Goal: Task Accomplishment & Management: Manage account settings

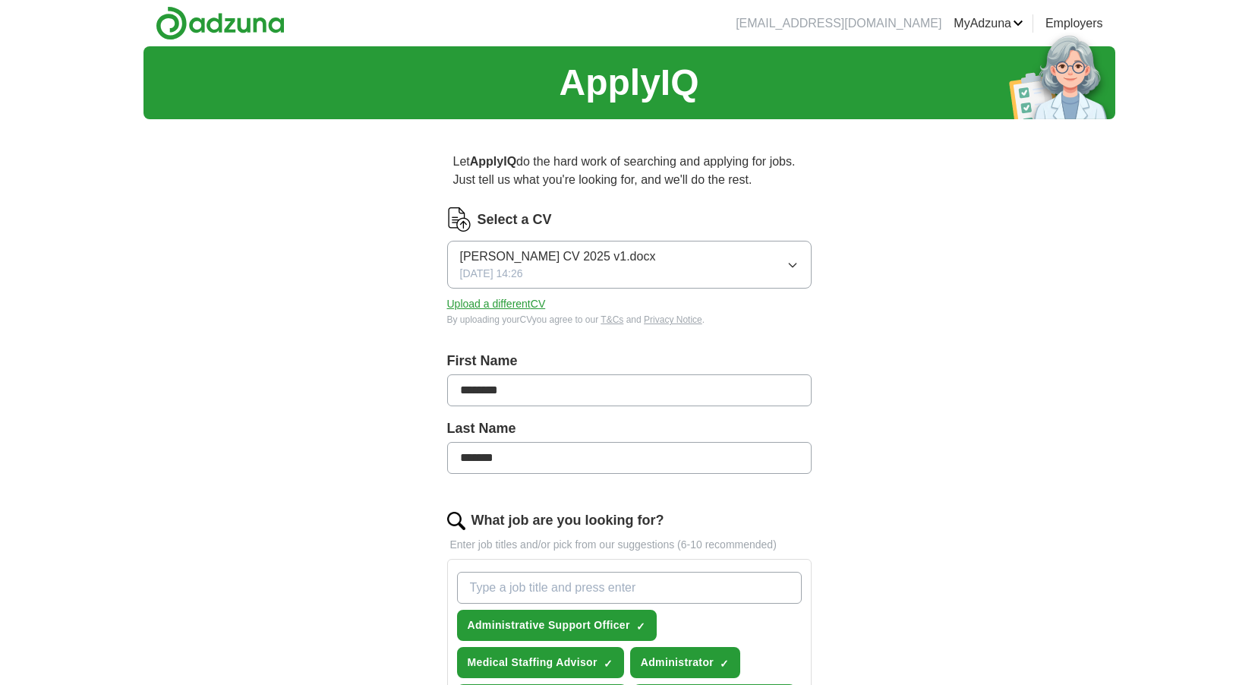
click at [795, 266] on icon "button" at bounding box center [793, 265] width 12 height 12
click at [505, 301] on button "Upload a different CV" at bounding box center [496, 304] width 99 height 16
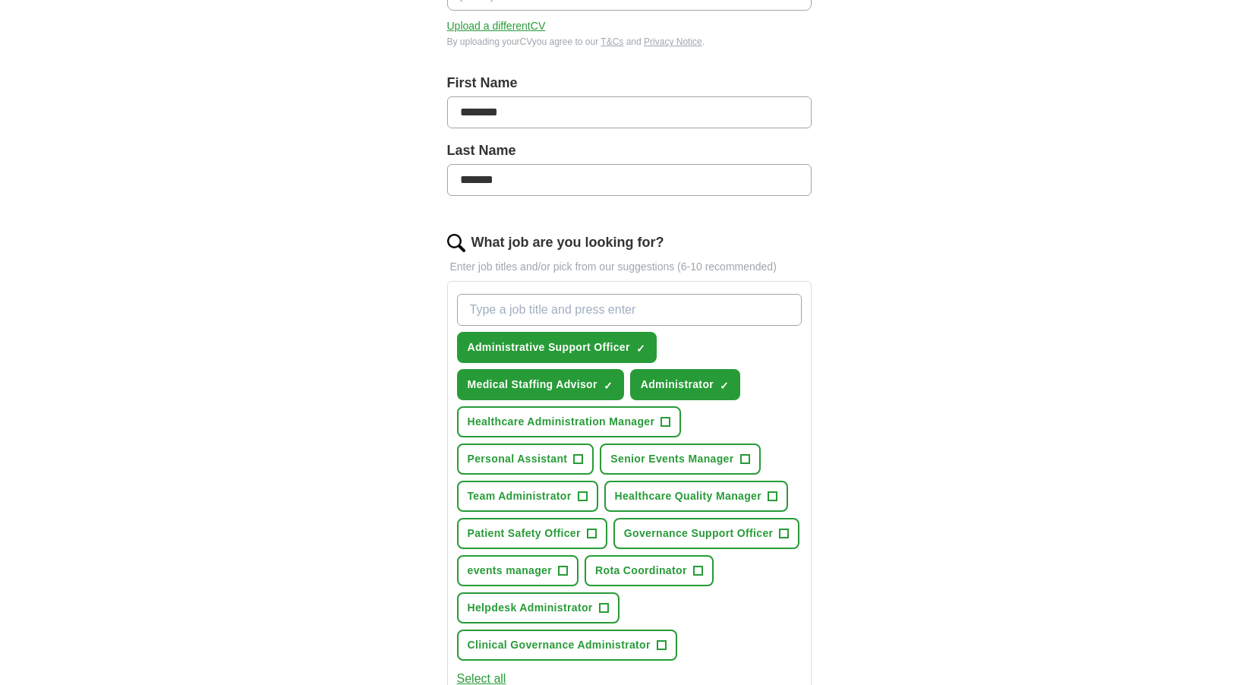
scroll to position [304, 0]
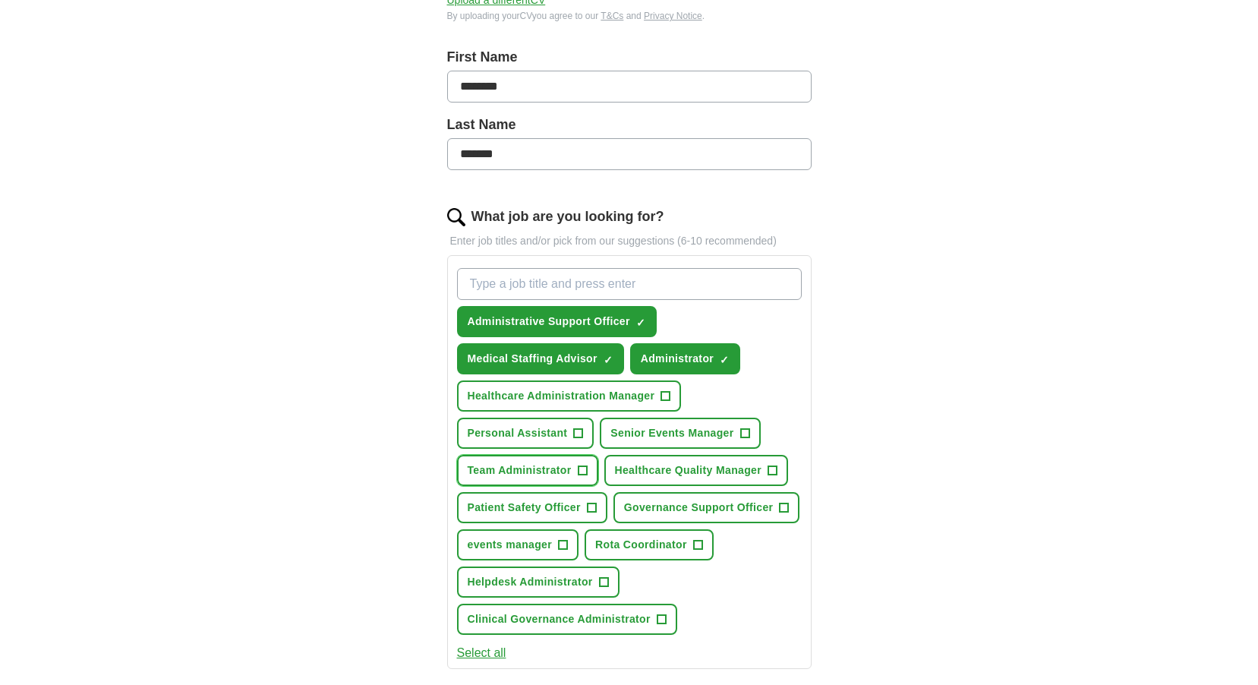
click at [583, 470] on span "+" at bounding box center [582, 471] width 9 height 12
click at [0, 0] on span "×" at bounding box center [0, 0] width 0 height 0
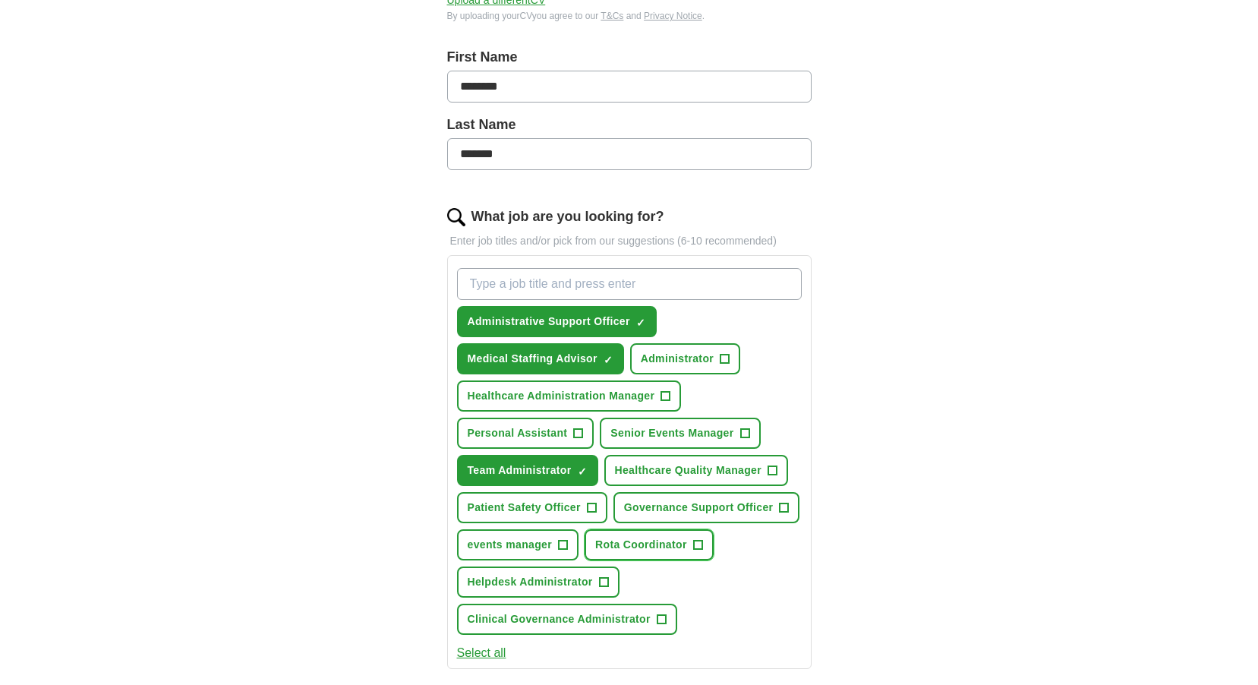
click at [699, 544] on span "+" at bounding box center [697, 545] width 9 height 12
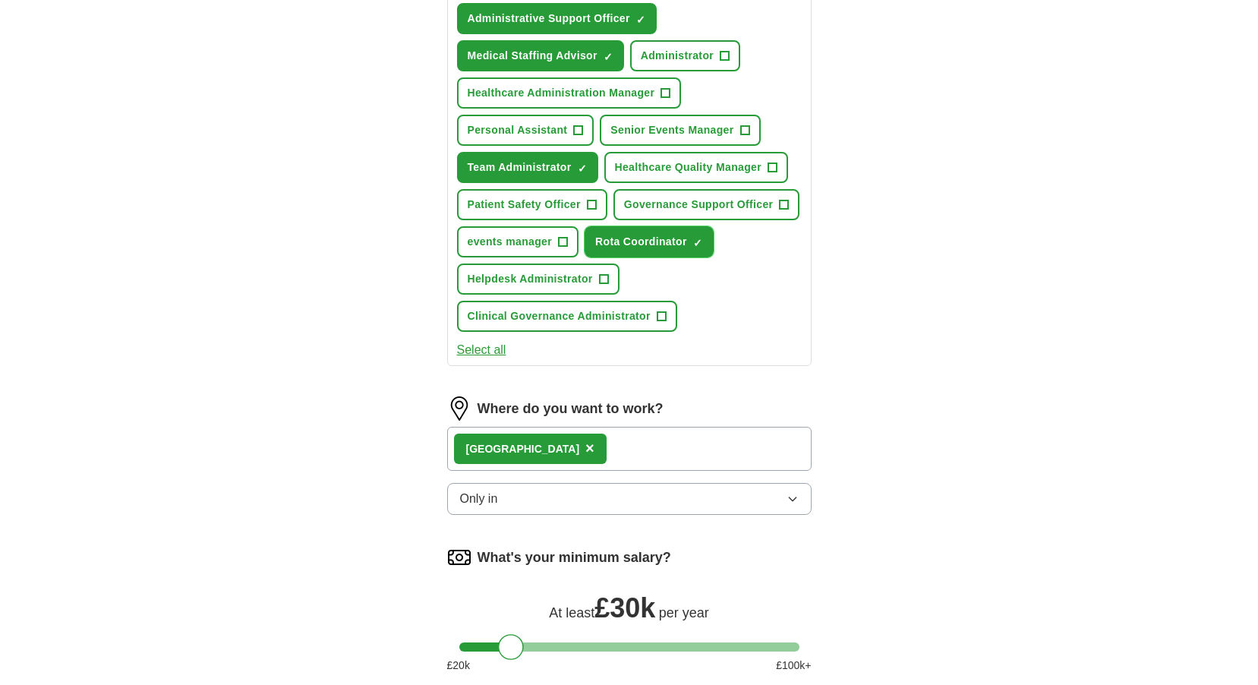
scroll to position [608, 0]
click at [792, 498] on icon "button" at bounding box center [793, 498] width 12 height 12
click at [579, 447] on div "London ×" at bounding box center [629, 448] width 365 height 44
click at [585, 446] on span "×" at bounding box center [589, 447] width 9 height 17
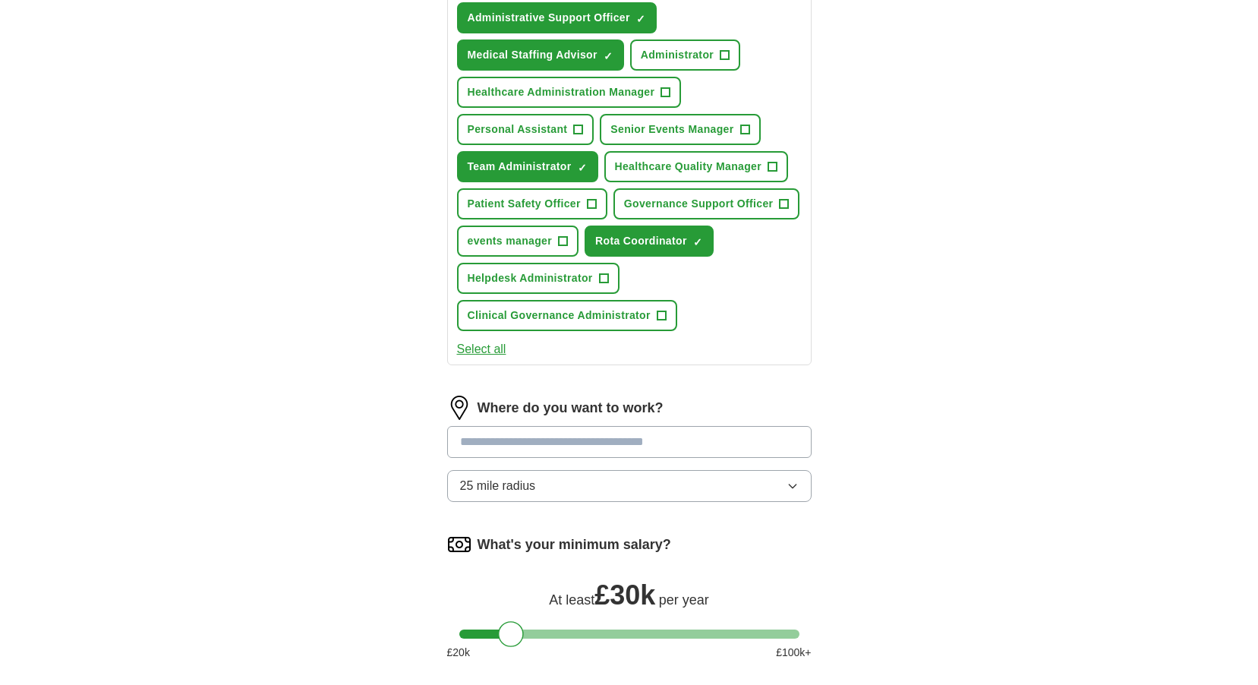
click at [516, 446] on input at bounding box center [629, 442] width 365 height 32
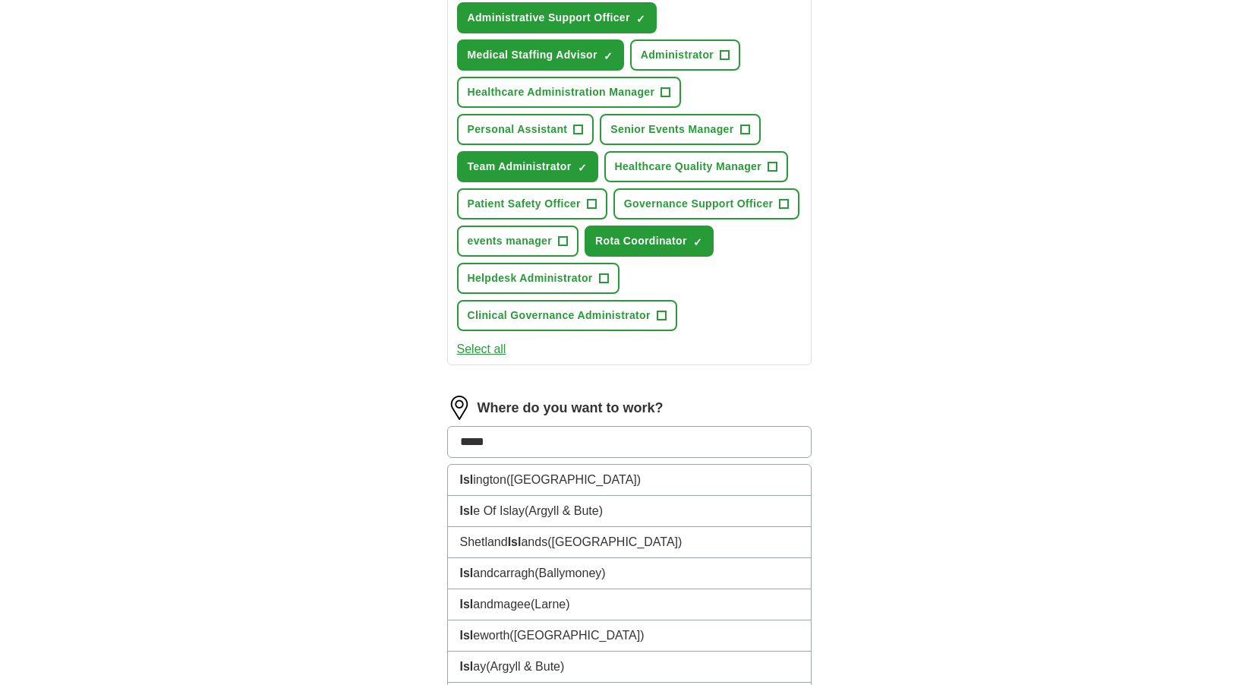
type input "******"
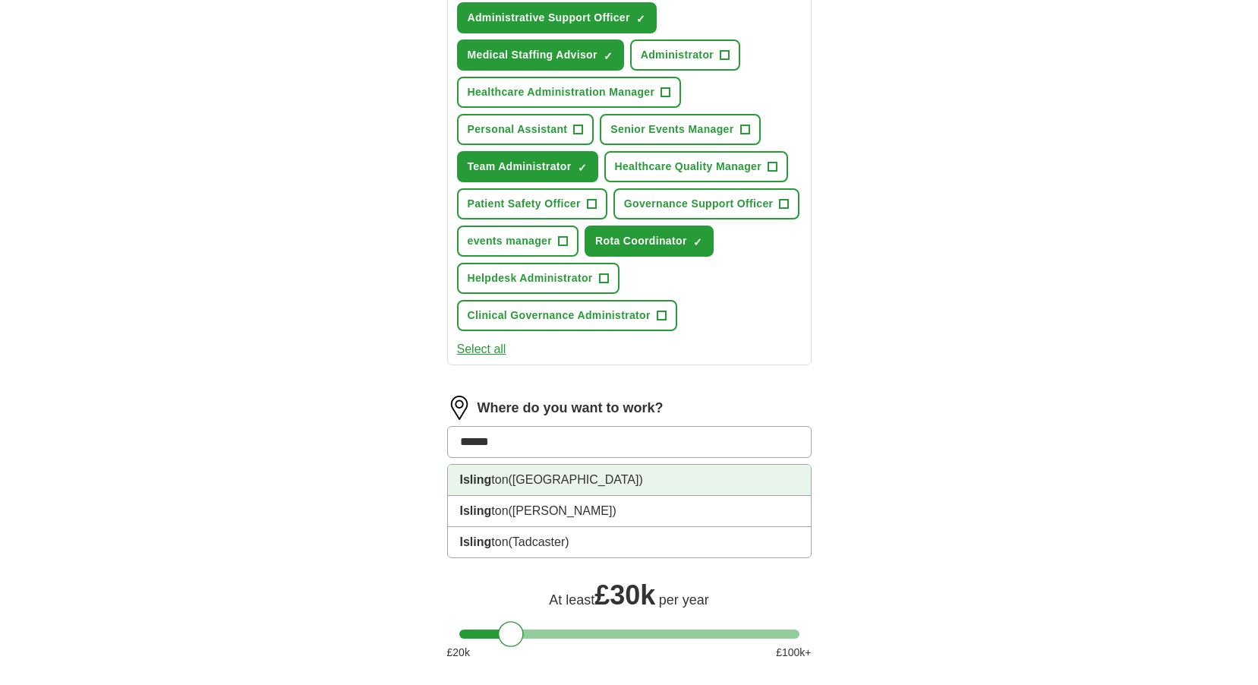
click at [491, 482] on li "Isling ton ([GEOGRAPHIC_DATA])" at bounding box center [629, 480] width 363 height 31
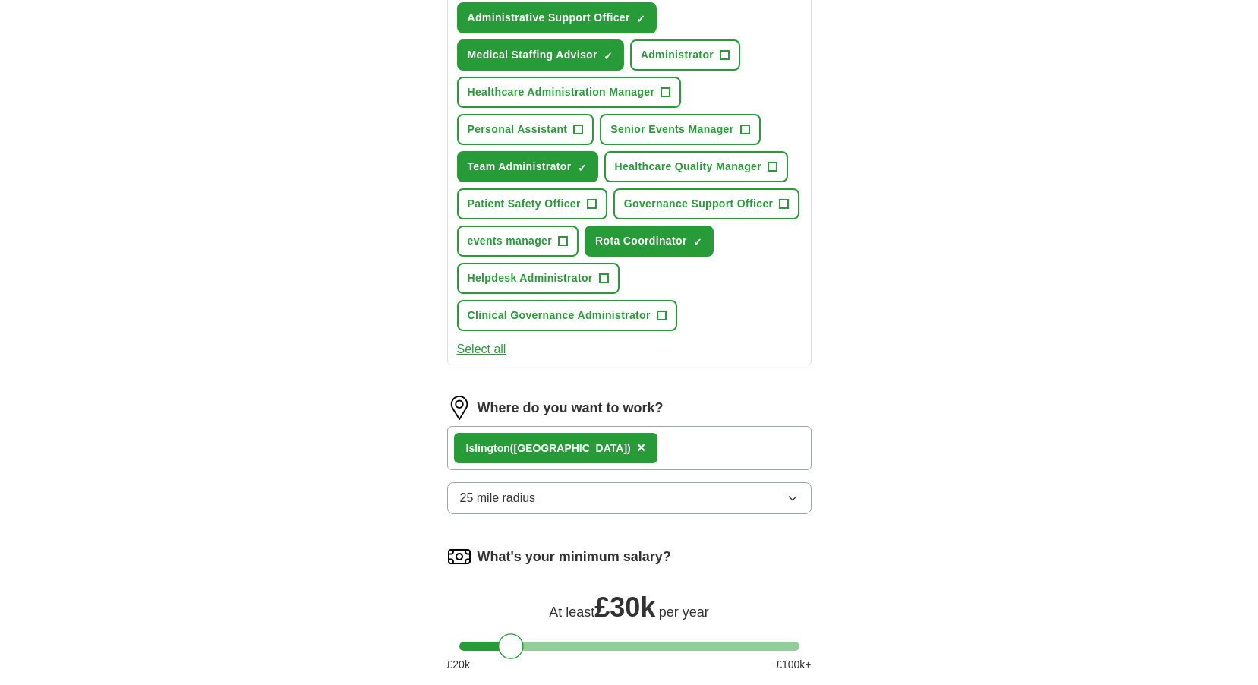
click at [797, 500] on icon "button" at bounding box center [793, 498] width 12 height 12
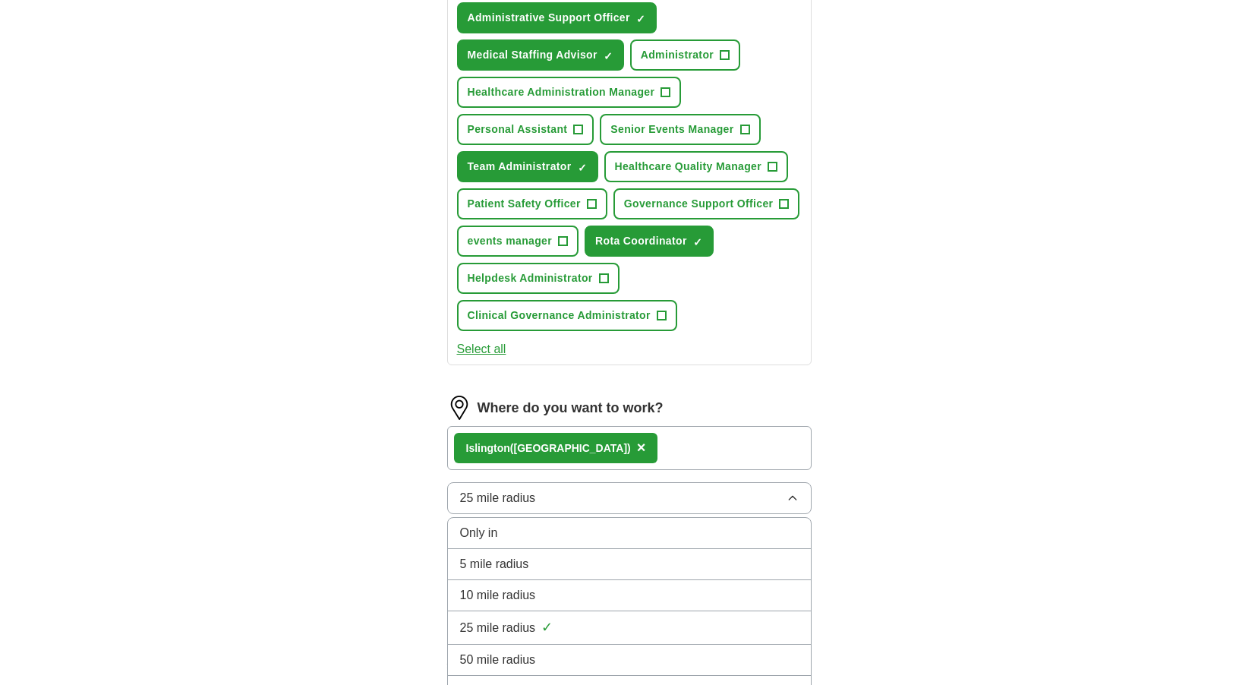
click at [733, 595] on div "10 mile radius" at bounding box center [629, 595] width 339 height 18
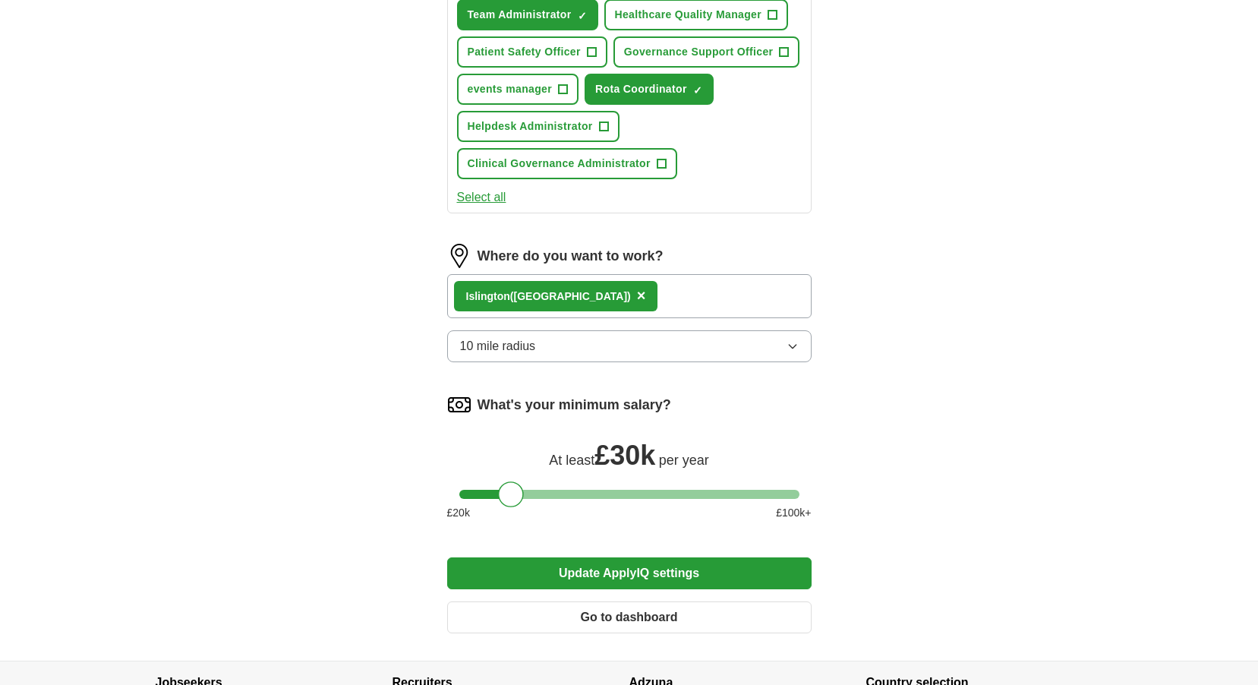
scroll to position [835, 0]
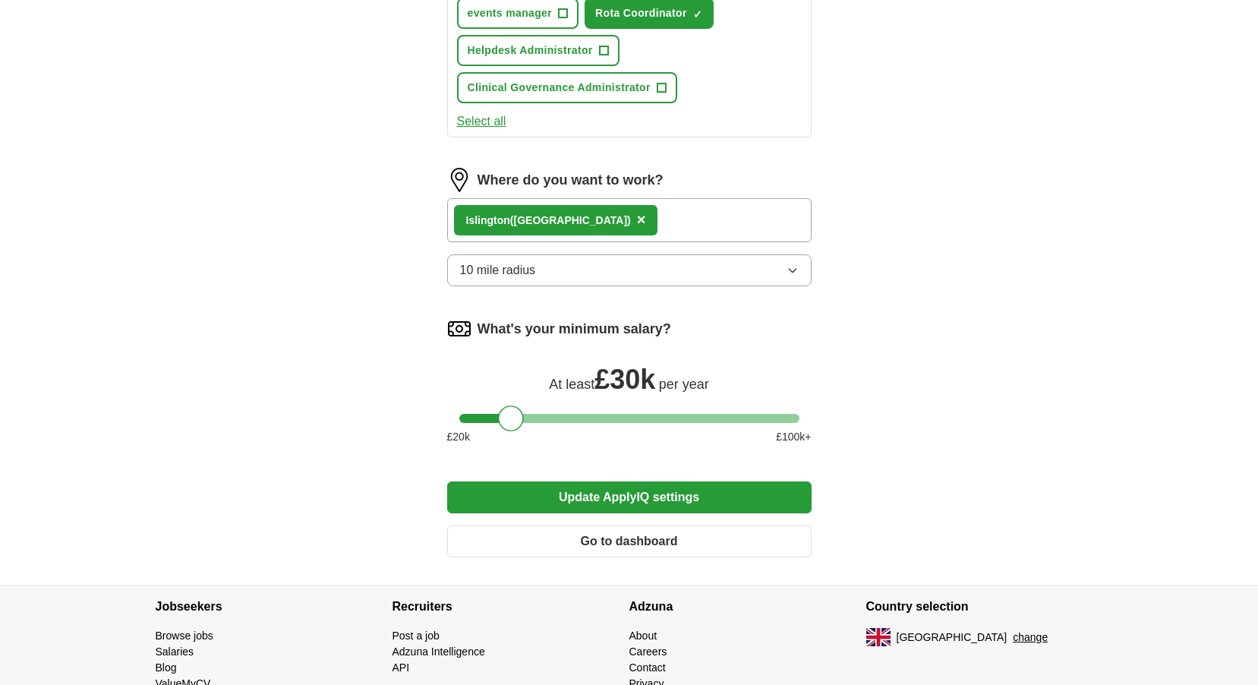
click at [694, 497] on button "Update ApplyIQ settings" at bounding box center [629, 497] width 365 height 32
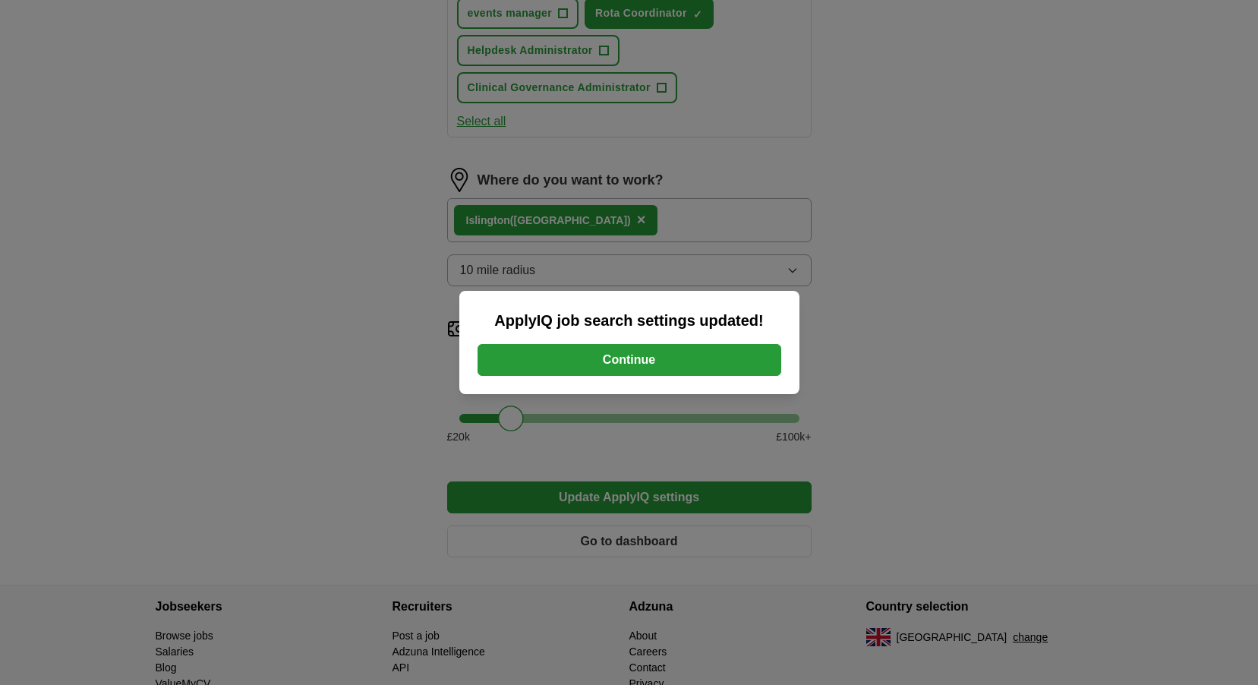
click at [661, 368] on button "Continue" at bounding box center [630, 360] width 304 height 32
